Goal: Check status

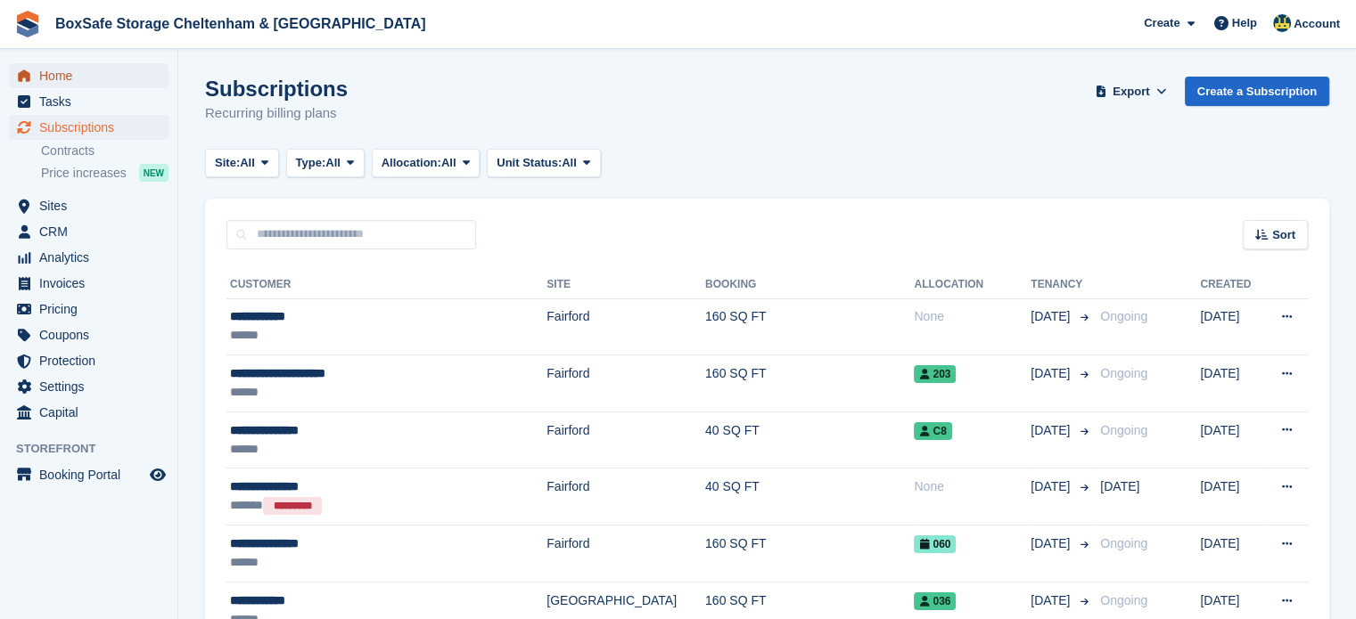
click at [69, 76] on span "Home" at bounding box center [92, 75] width 107 height 25
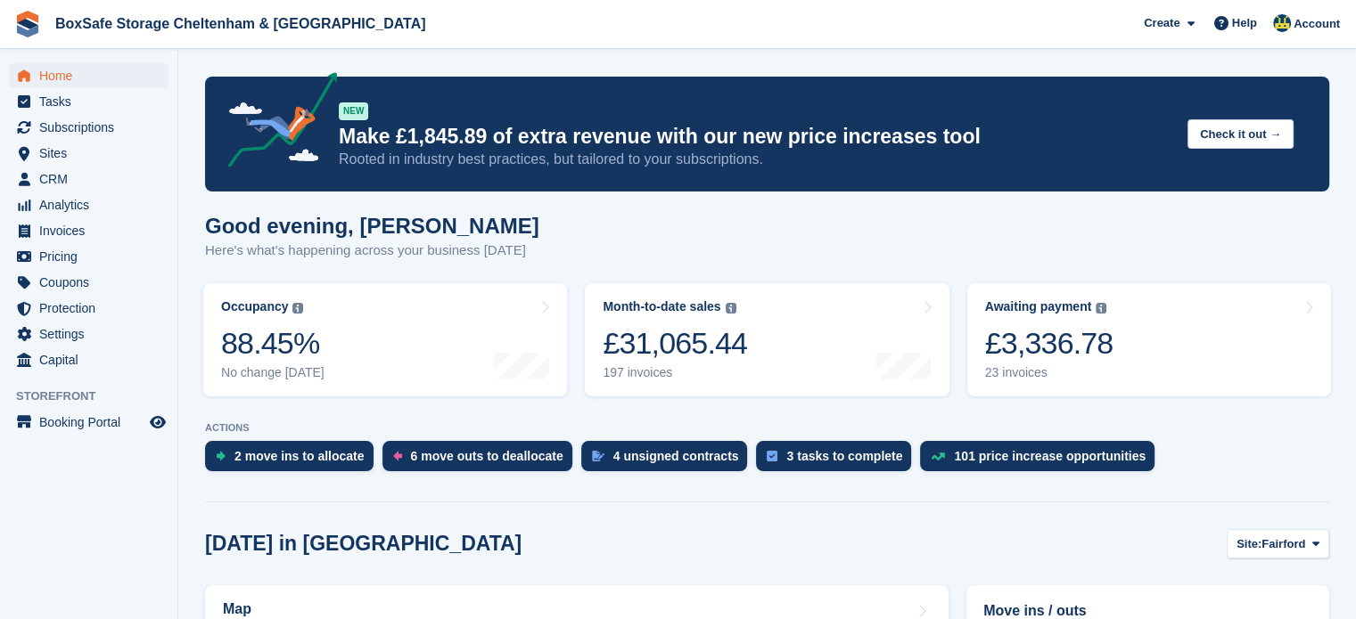
scroll to position [172, 0]
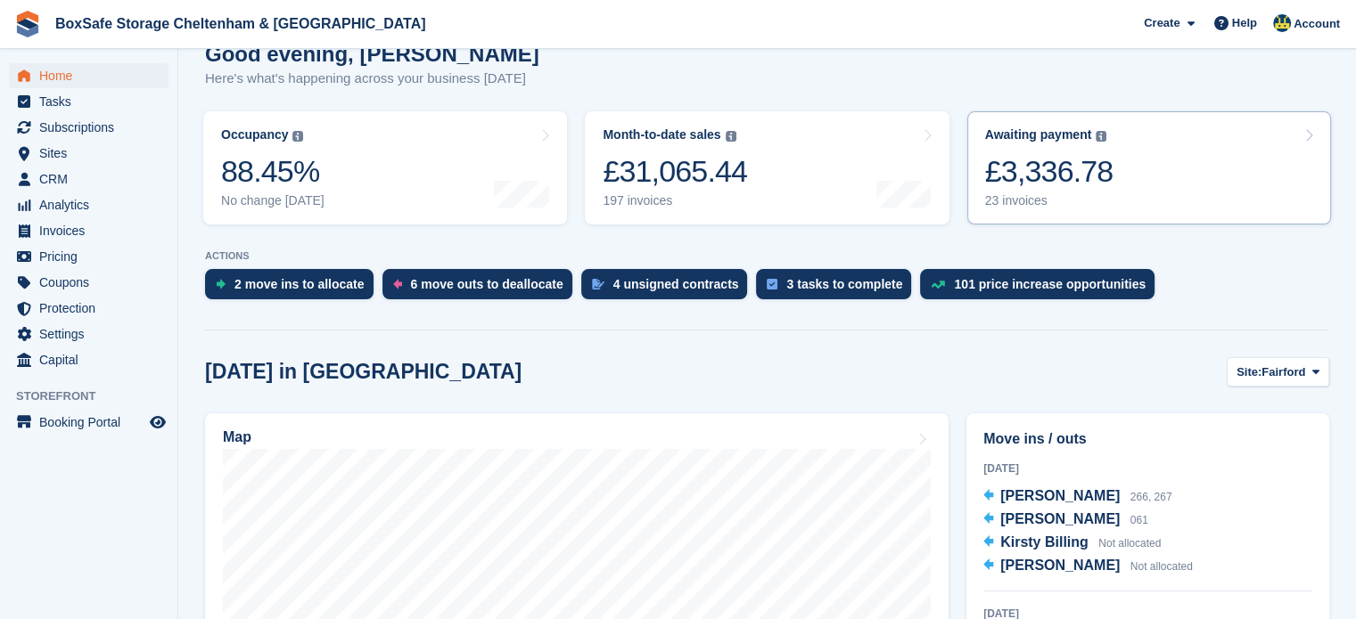
click at [1104, 181] on div "£3,336.78" at bounding box center [1049, 171] width 128 height 37
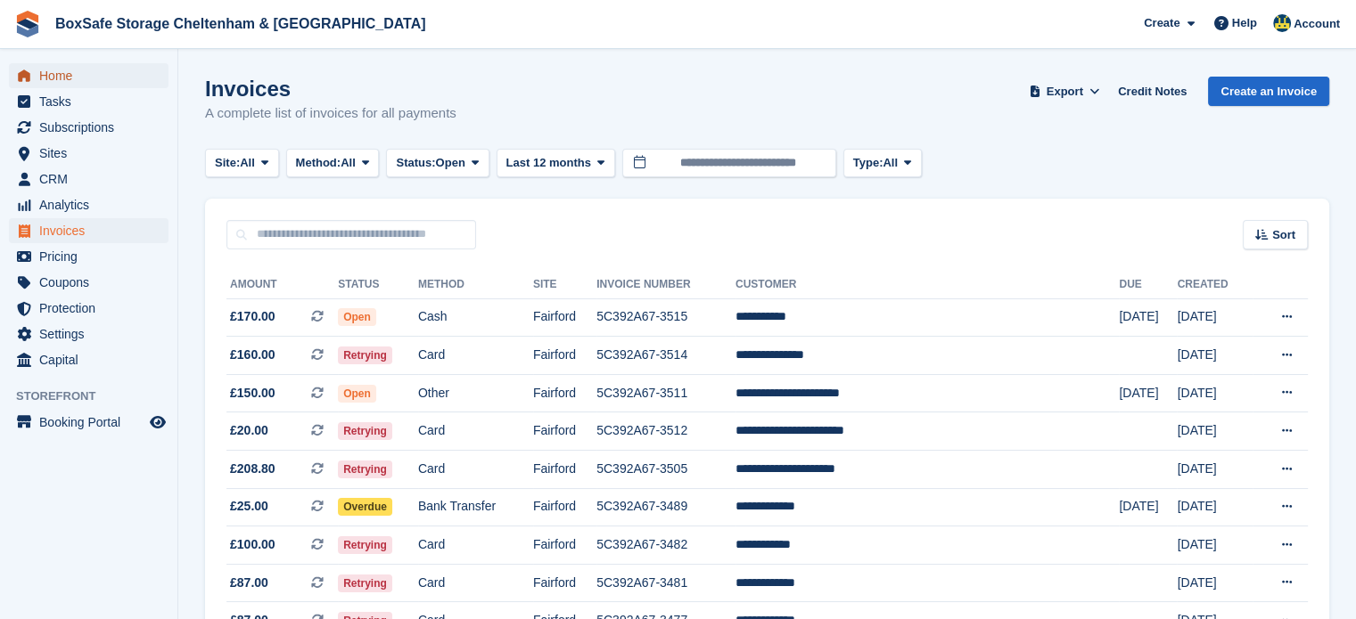
click at [78, 74] on span "Home" at bounding box center [92, 75] width 107 height 25
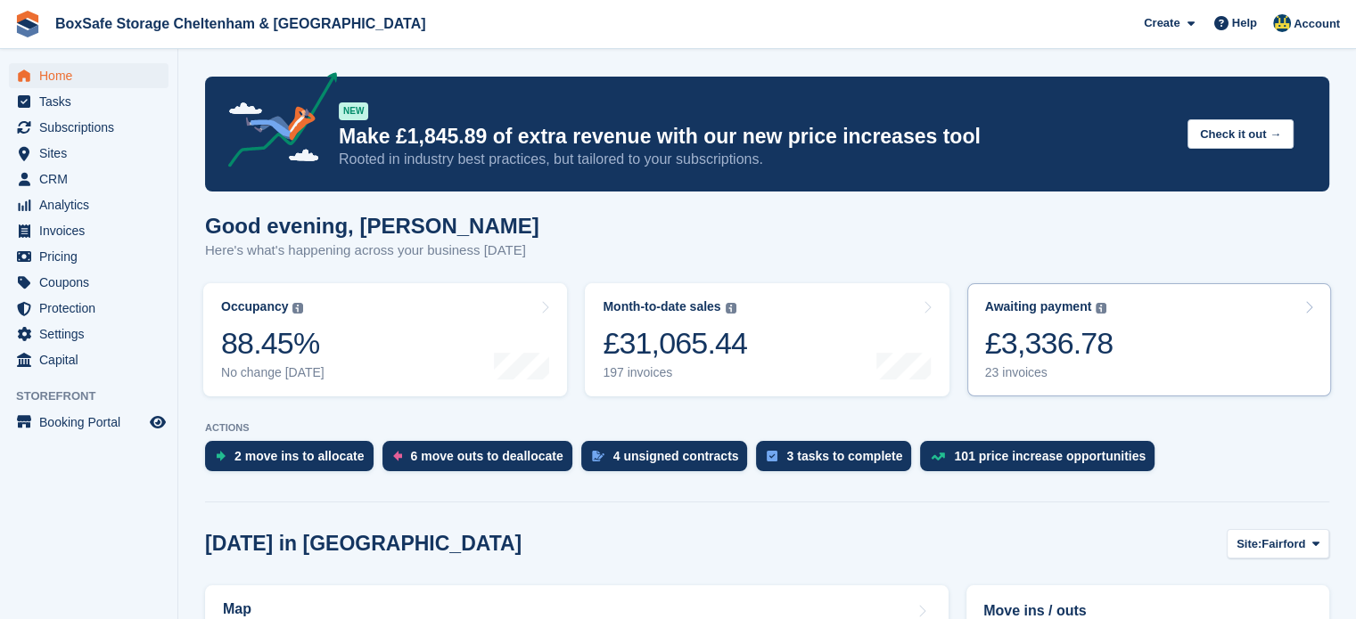
click at [1109, 358] on link "Awaiting payment The total outstanding balance on all open invoices. £3,336.78 …" at bounding box center [1149, 339] width 364 height 113
